Goal: Find contact information: Find contact information

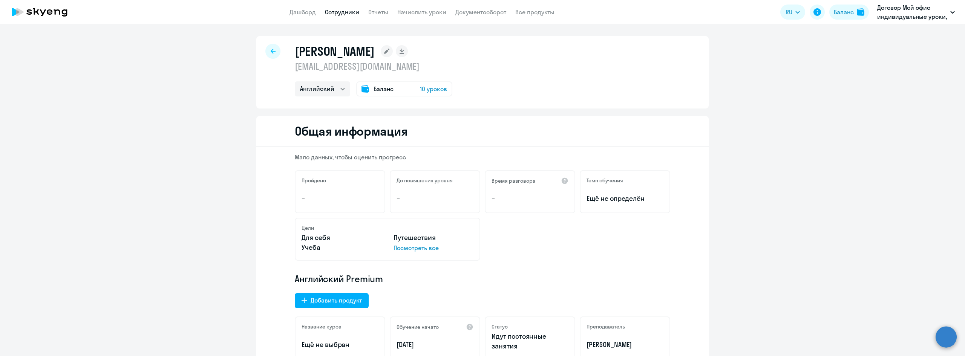
select select "english"
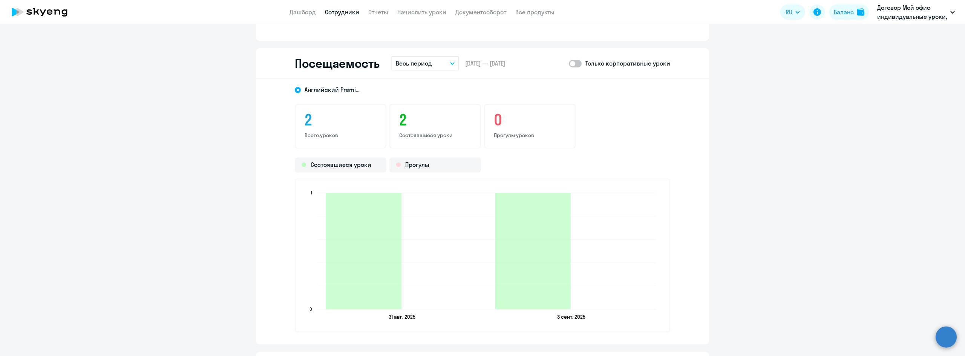
click at [353, 10] on link "Сотрудники" at bounding box center [342, 12] width 34 height 8
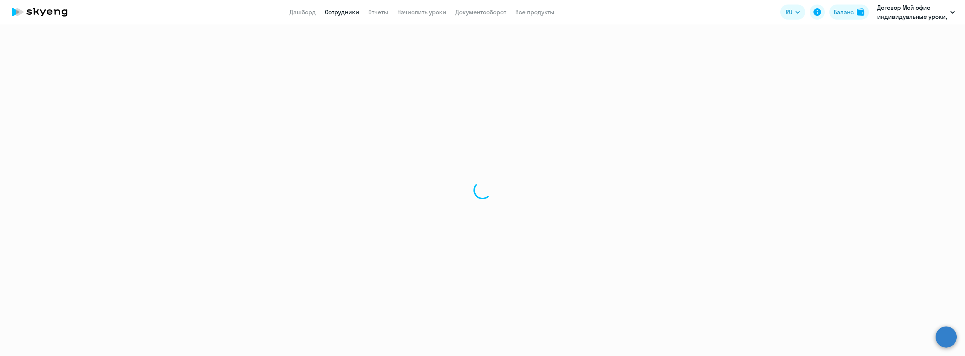
select select "30"
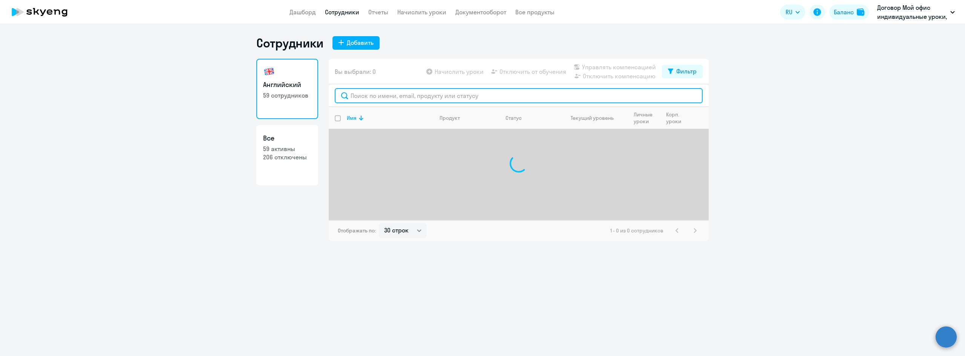
click at [412, 96] on input "text" at bounding box center [519, 95] width 368 height 15
drag, startPoint x: 412, startPoint y: 96, endPoint x: 291, endPoint y: 92, distance: 121.1
click at [291, 92] on div "Английский 59 сотрудников Все 59 активны 206 отключены Вы выбрали: 0 Начислить …" at bounding box center [482, 150] width 452 height 182
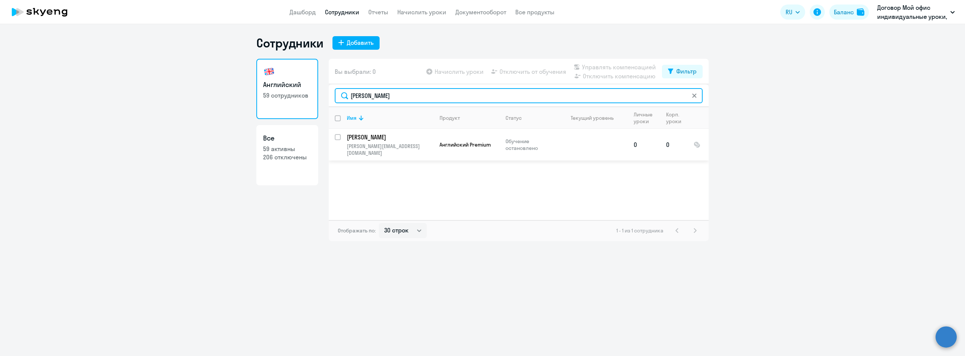
type input "[PERSON_NAME]"
click at [375, 135] on p "[PERSON_NAME]" at bounding box center [389, 137] width 85 height 8
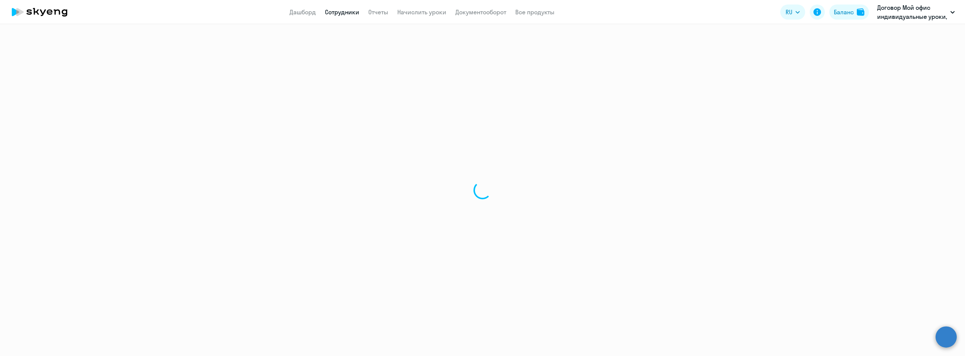
select select "english"
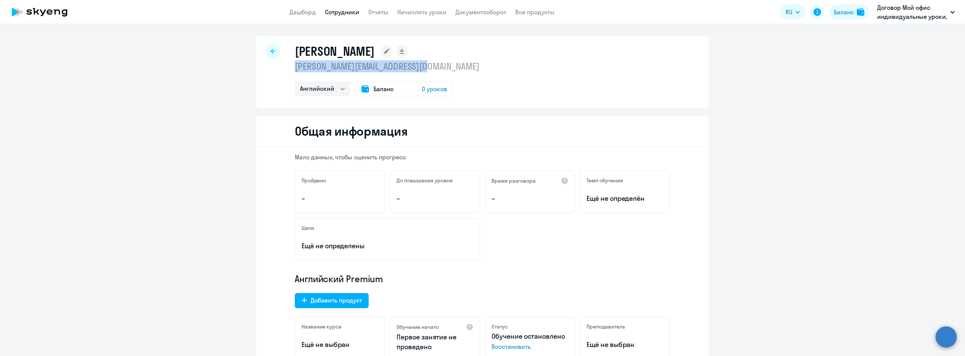
drag, startPoint x: 427, startPoint y: 66, endPoint x: 293, endPoint y: 69, distance: 133.9
click at [295, 69] on p "[PERSON_NAME][EMAIL_ADDRESS][DOMAIN_NAME]" at bounding box center [387, 66] width 185 height 12
copy p "[PERSON_NAME][EMAIL_ADDRESS][DOMAIN_NAME]"
click at [260, 44] on div "[PERSON_NAME] [PERSON_NAME][EMAIL_ADDRESS][DOMAIN_NAME] Английский Баланс 0 уро…" at bounding box center [482, 72] width 452 height 72
click at [272, 50] on icon at bounding box center [273, 51] width 5 height 5
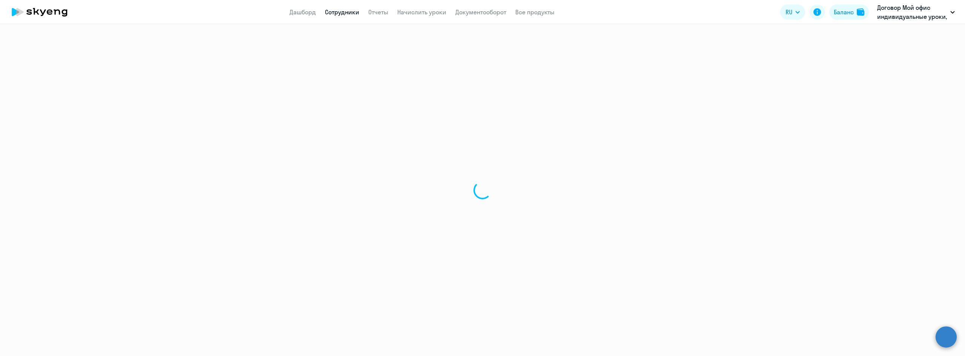
select select "30"
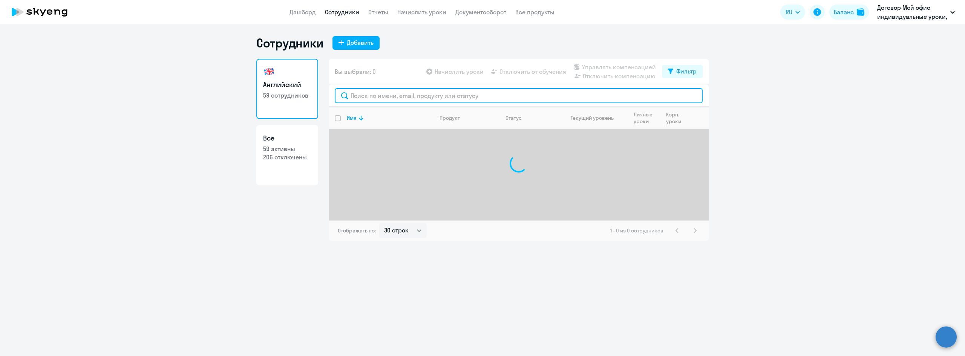
click at [386, 98] on input "text" at bounding box center [519, 95] width 368 height 15
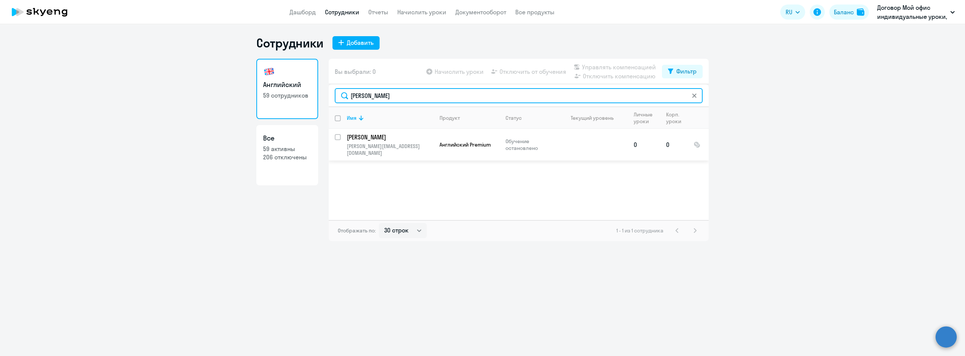
type input "[PERSON_NAME]"
click at [383, 137] on p "[PERSON_NAME]" at bounding box center [389, 137] width 85 height 8
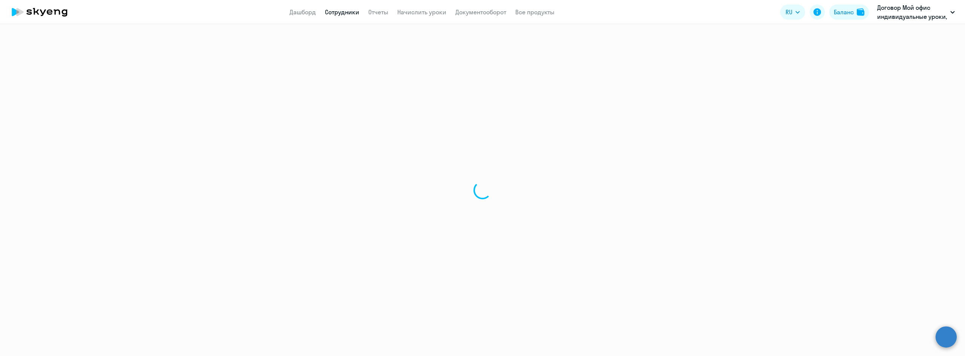
select select "english"
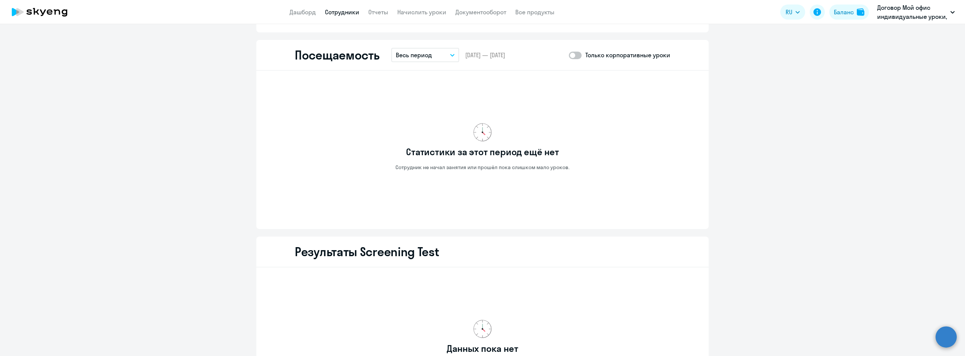
scroll to position [867, 0]
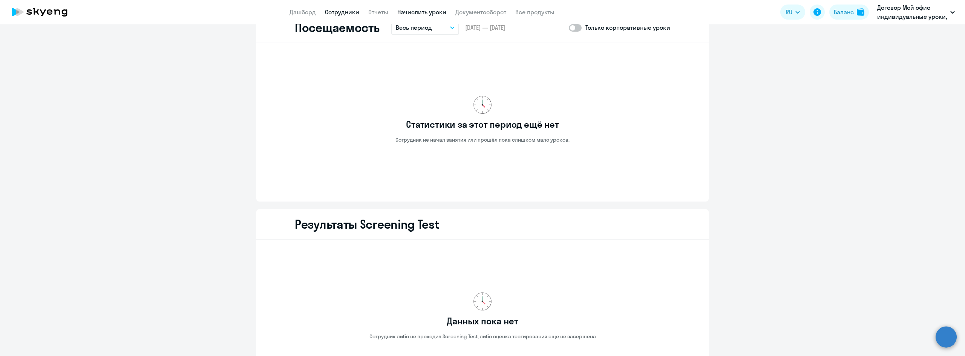
scroll to position [792, 0]
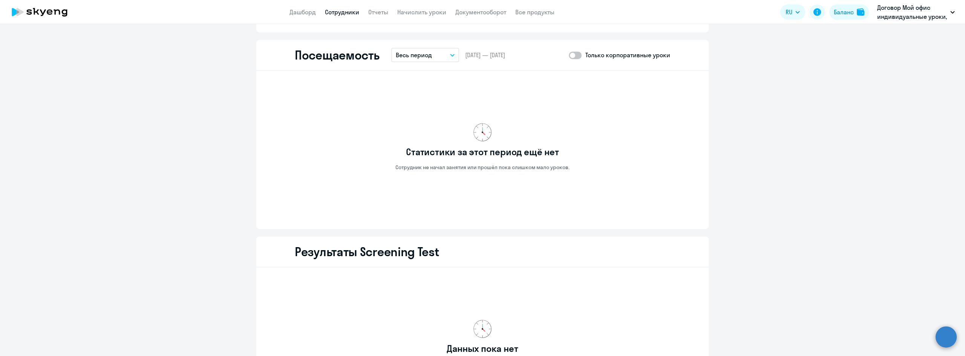
click at [357, 14] on link "Сотрудники" at bounding box center [342, 12] width 34 height 8
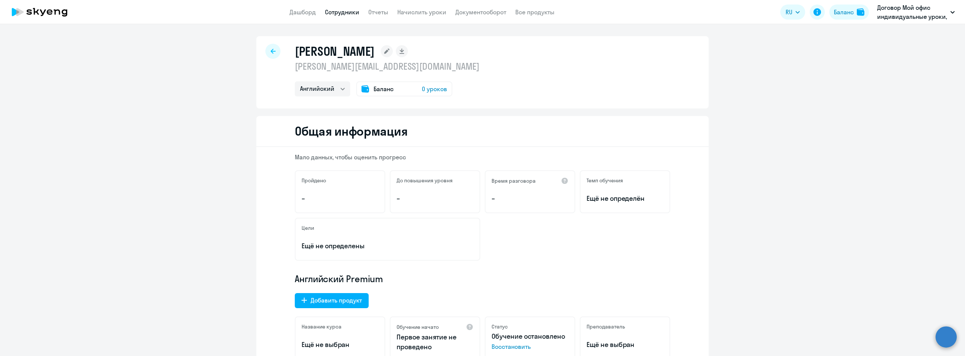
select select "30"
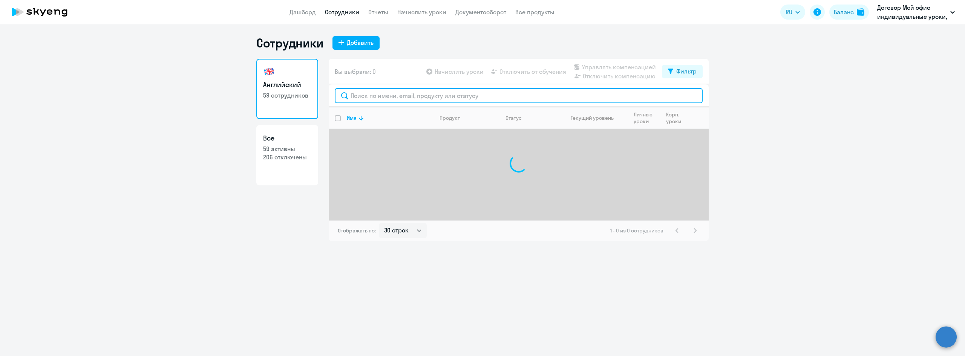
click at [375, 94] on input "text" at bounding box center [519, 95] width 368 height 15
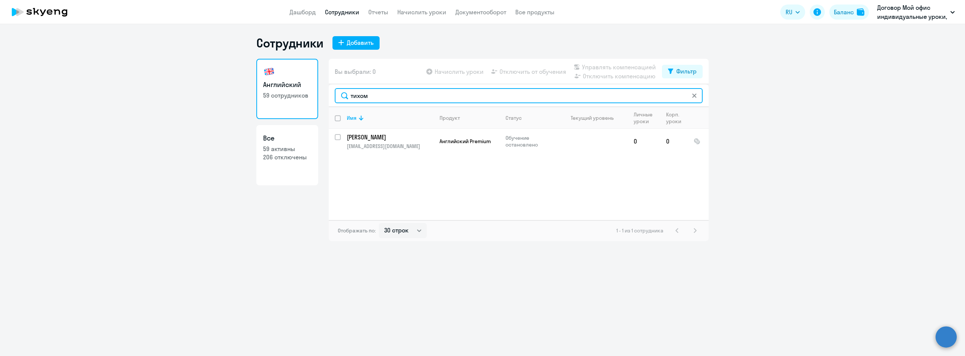
drag, startPoint x: 521, startPoint y: 95, endPoint x: 251, endPoint y: 79, distance: 270.1
click at [251, 79] on ng-component "Сотрудники Добавить Английский 59 сотрудников Все 59 активны 206 отключены Вы в…" at bounding box center [482, 138] width 965 height 206
drag, startPoint x: 395, startPoint y: 98, endPoint x: 318, endPoint y: 94, distance: 77.4
click at [318, 94] on div "Английский 59 сотрудников Все 59 активны 206 отключены Вы выбрали: 0 Начислить …" at bounding box center [482, 150] width 452 height 182
type input "рыбак"
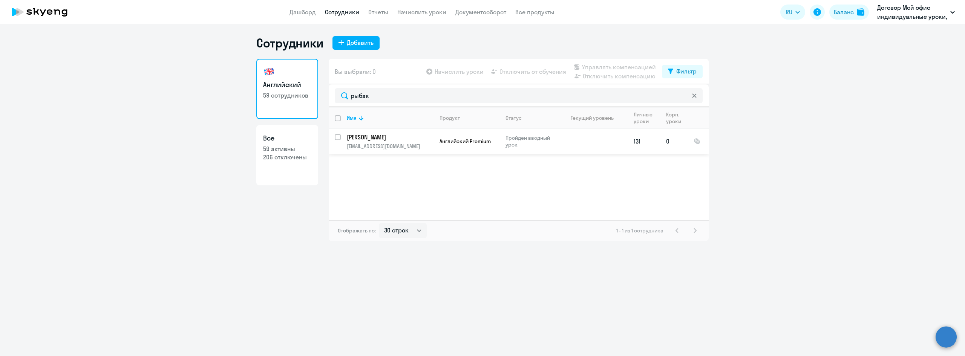
click at [405, 140] on p "[PERSON_NAME]" at bounding box center [389, 137] width 85 height 8
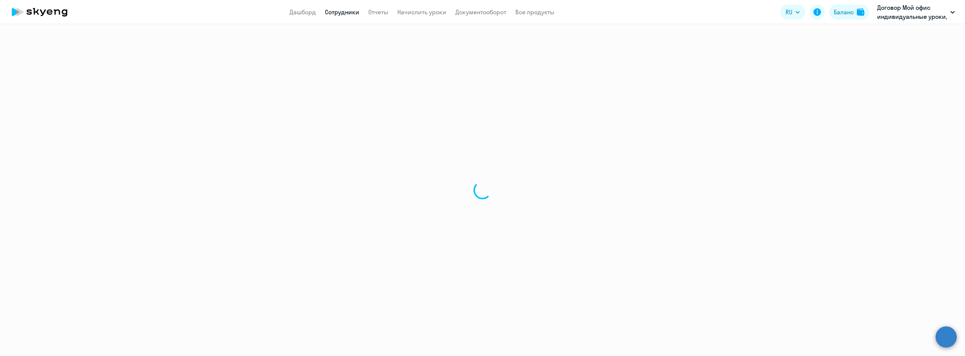
select select "english"
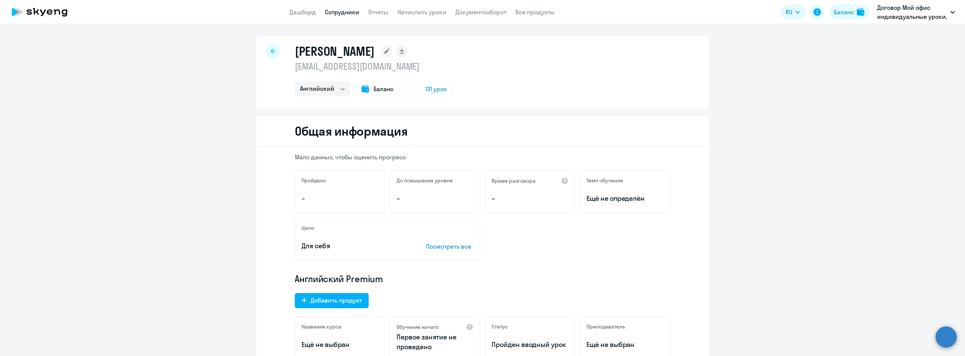
click at [265, 46] on div at bounding box center [272, 51] width 15 height 15
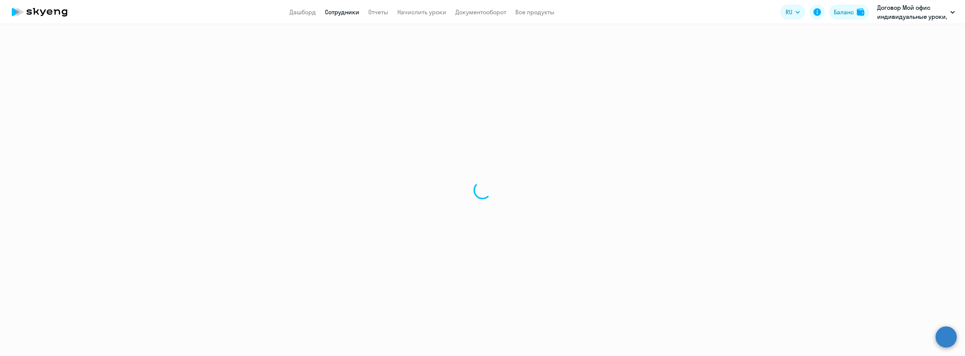
select select "30"
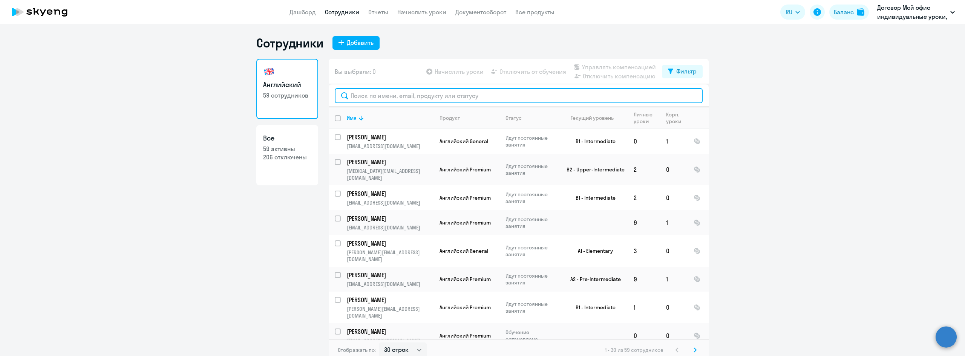
click at [445, 92] on input "text" at bounding box center [519, 95] width 368 height 15
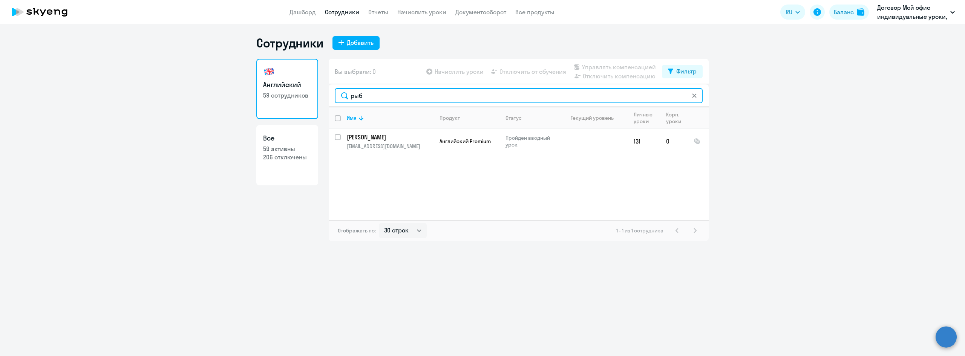
type input "рыб"
click at [693, 98] on svg-icon at bounding box center [694, 96] width 6 height 6
